Goal: Task Accomplishment & Management: Complete application form

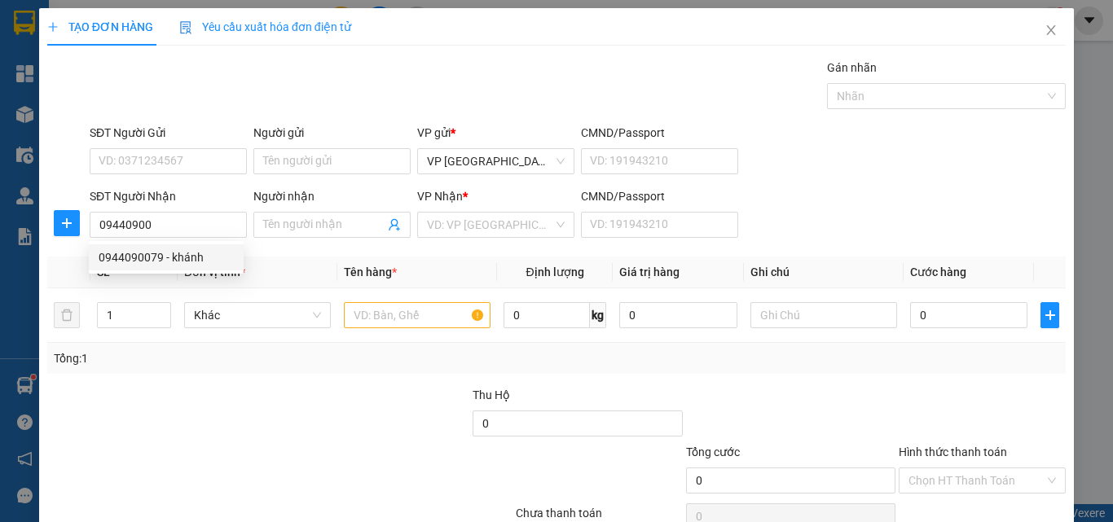
click at [143, 250] on div "0944090079 - khánh" at bounding box center [166, 258] width 135 height 18
type input "0944090079"
type input "khánh"
type input "30.000"
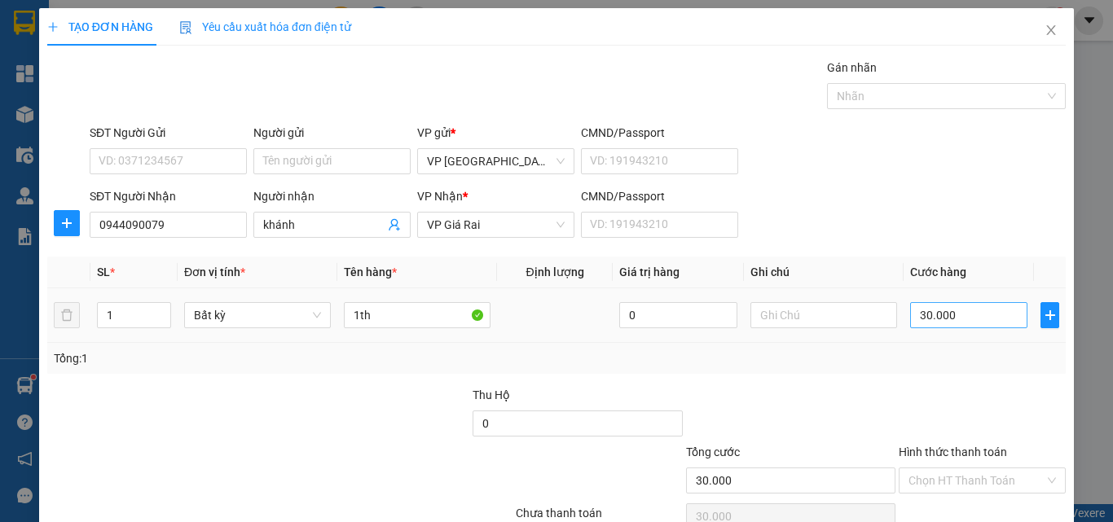
type input "0944090079"
click at [933, 310] on input "30.000" at bounding box center [968, 315] width 117 height 26
type input "5"
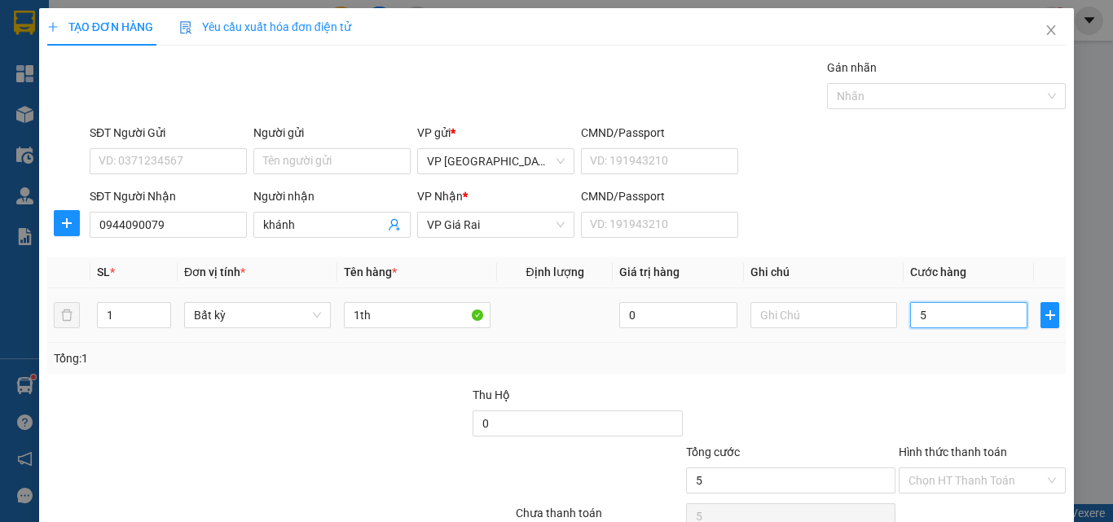
type input "50"
type input "50.000"
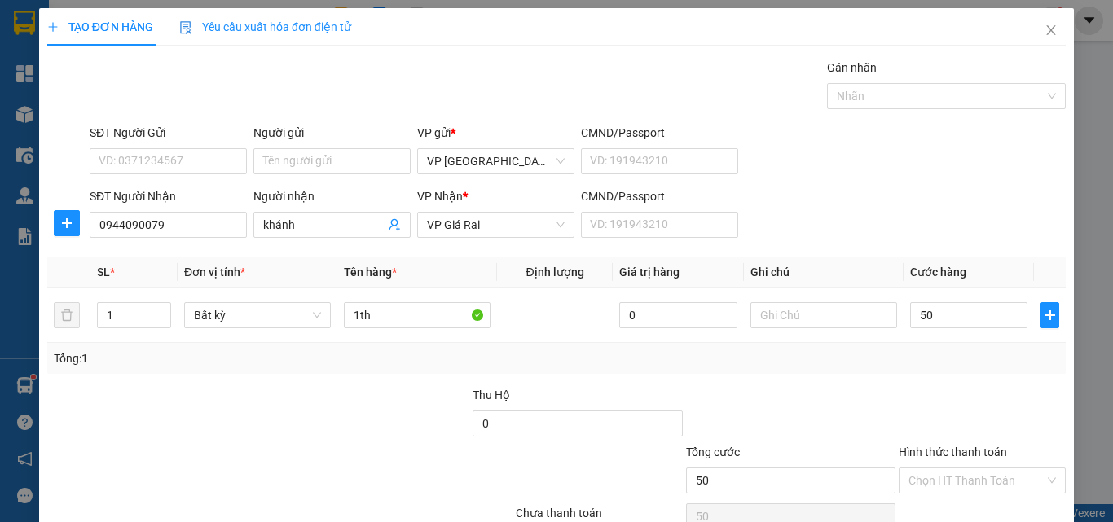
type input "50.000"
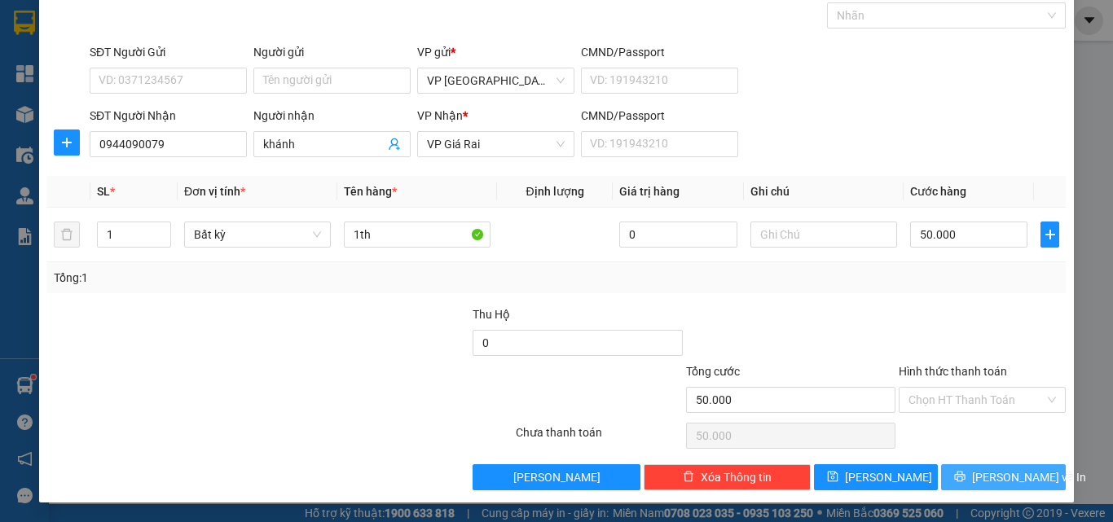
click at [988, 477] on span "[PERSON_NAME] và In" at bounding box center [1029, 478] width 114 height 18
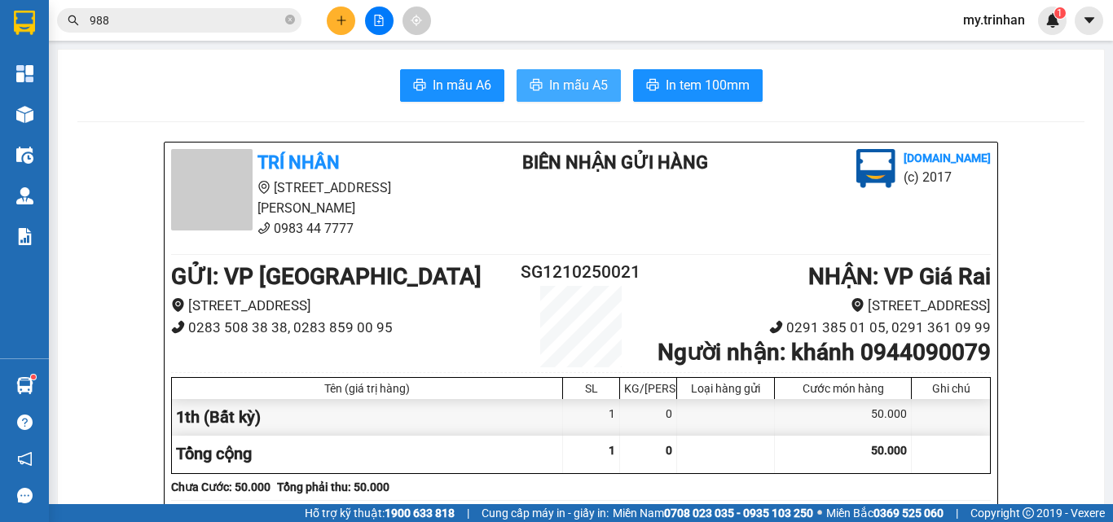
click at [589, 97] on button "In mẫu A5" at bounding box center [569, 85] width 104 height 33
click at [342, 19] on icon "plus" at bounding box center [341, 20] width 11 height 11
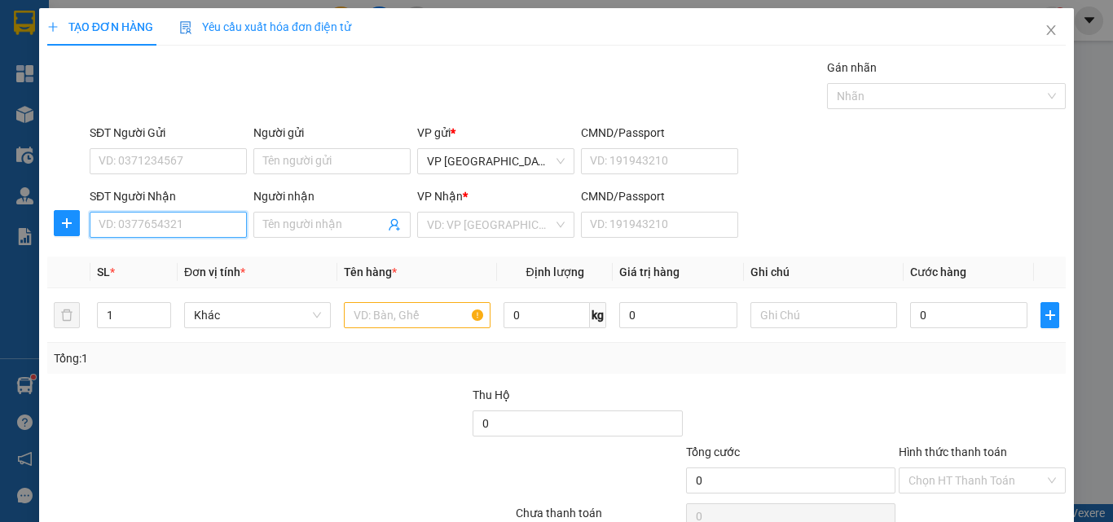
click at [202, 221] on input "SĐT Người Nhận" at bounding box center [168, 225] width 157 height 26
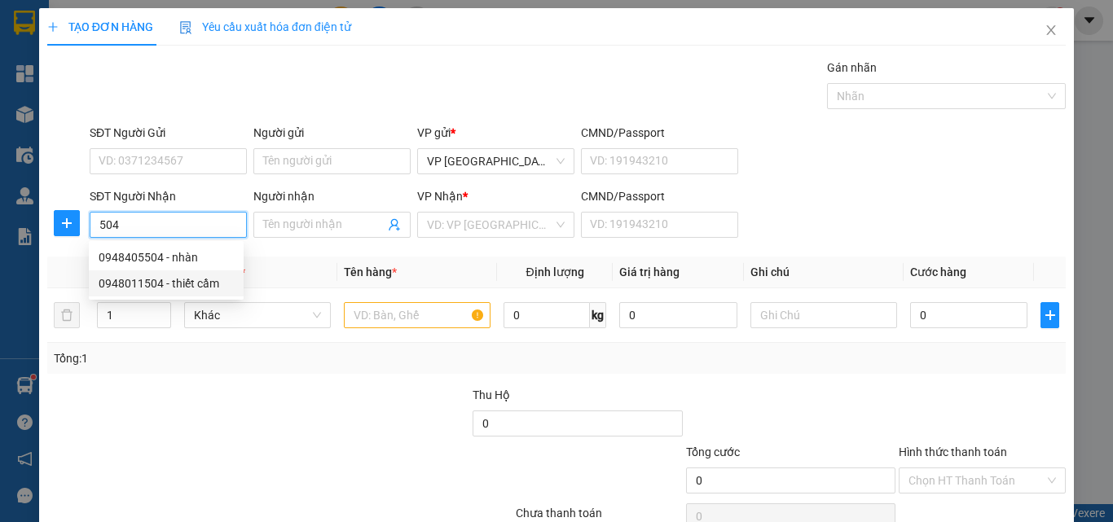
click at [170, 274] on div "0948011504 - thiết cầm" at bounding box center [166, 284] width 155 height 26
type input "0948011504"
type input "thiết cầm"
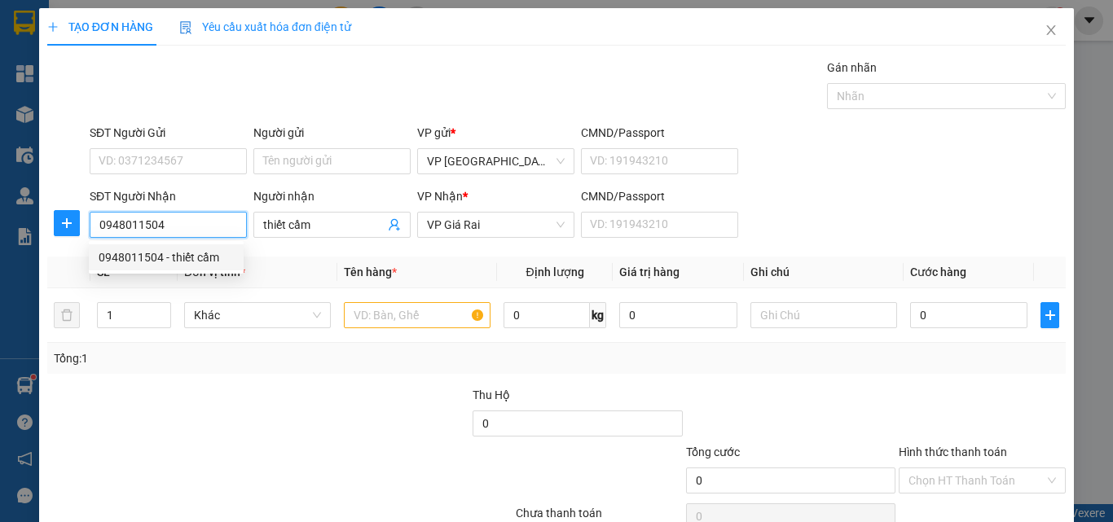
type input "50.000"
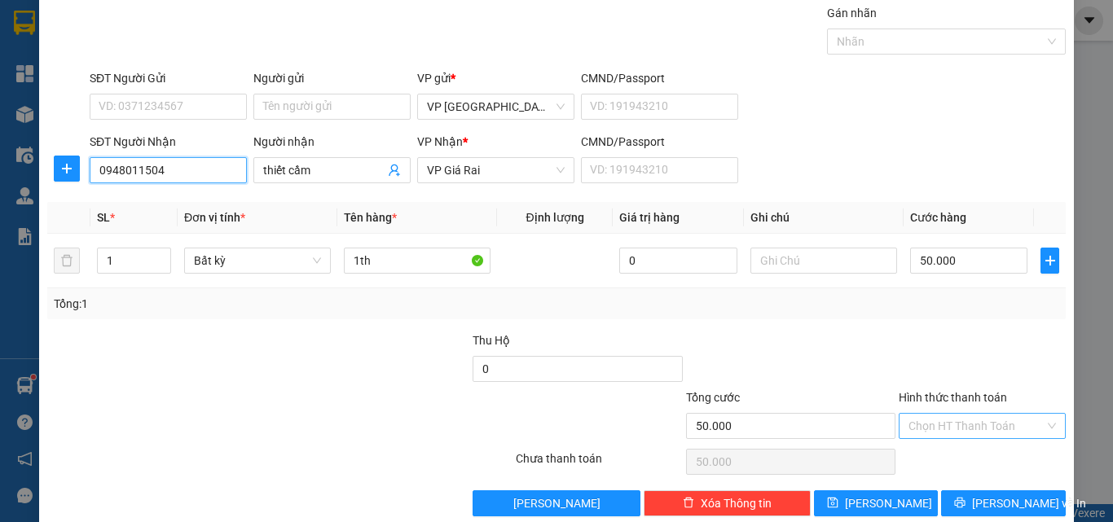
scroll to position [81, 0]
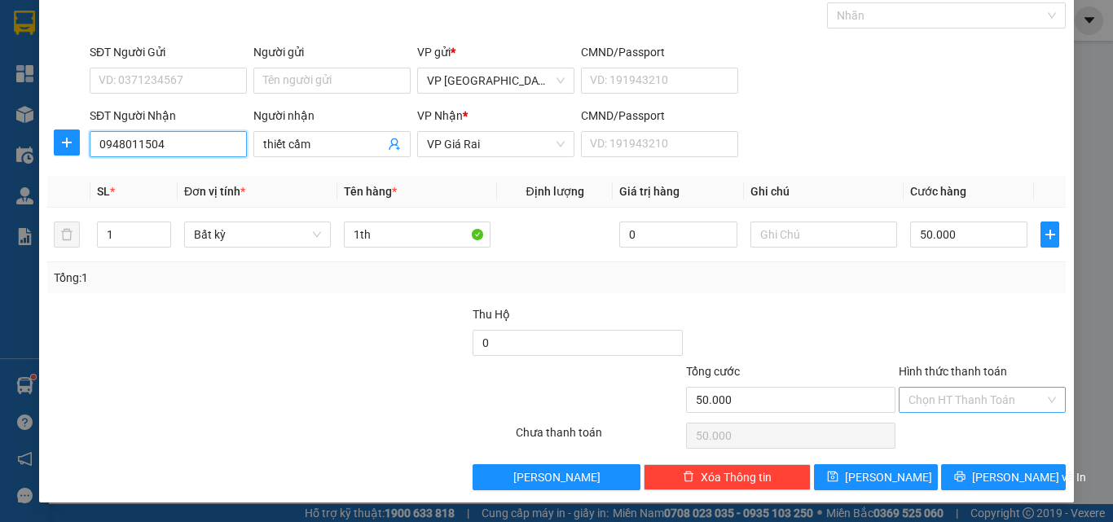
type input "0948011504"
click at [966, 479] on icon "printer" at bounding box center [959, 476] width 11 height 11
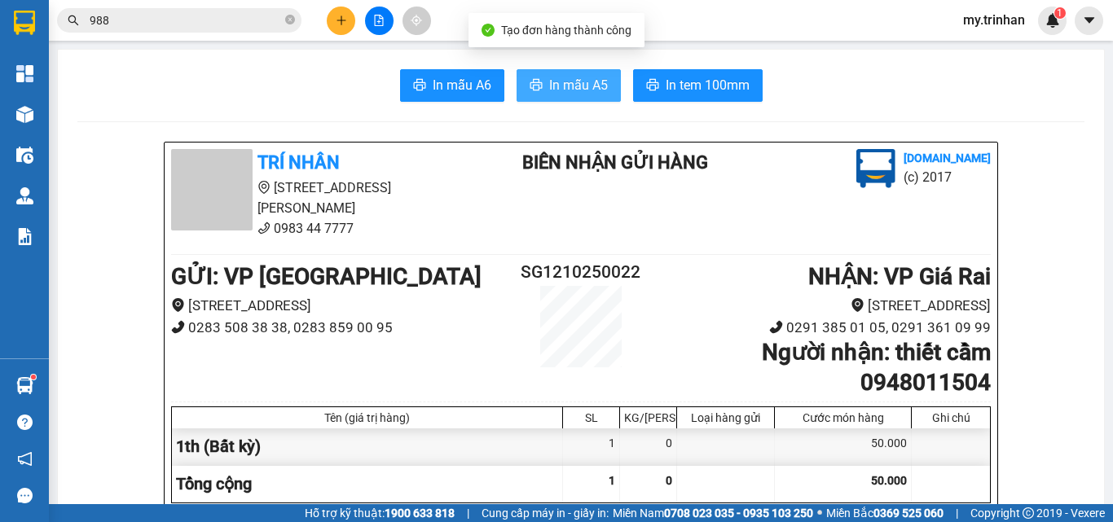
click at [530, 79] on icon "printer" at bounding box center [536, 84] width 13 height 13
